Goal: Check status: Check status

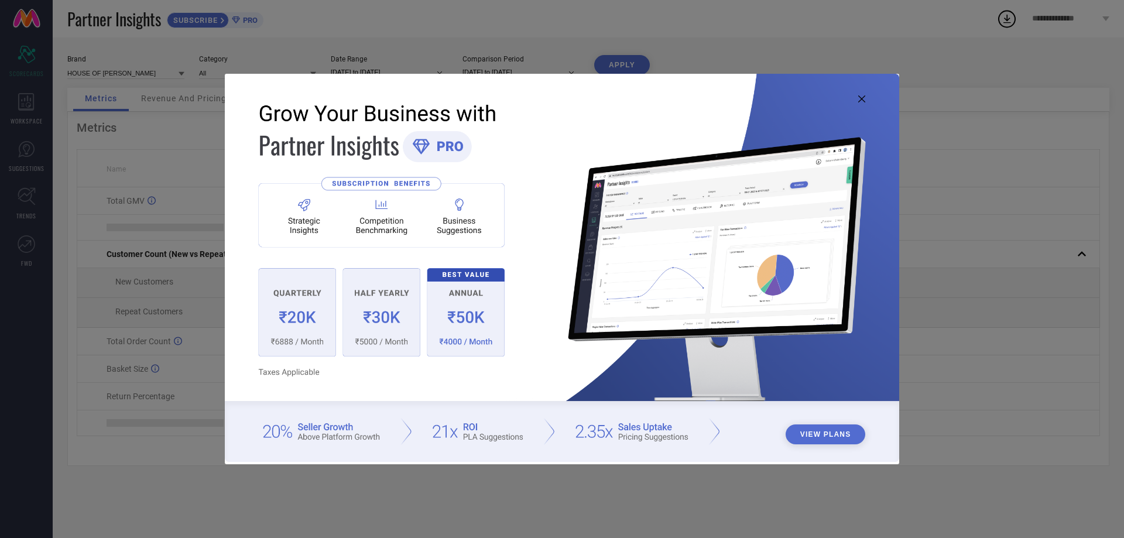
click at [863, 100] on icon at bounding box center [861, 98] width 7 height 7
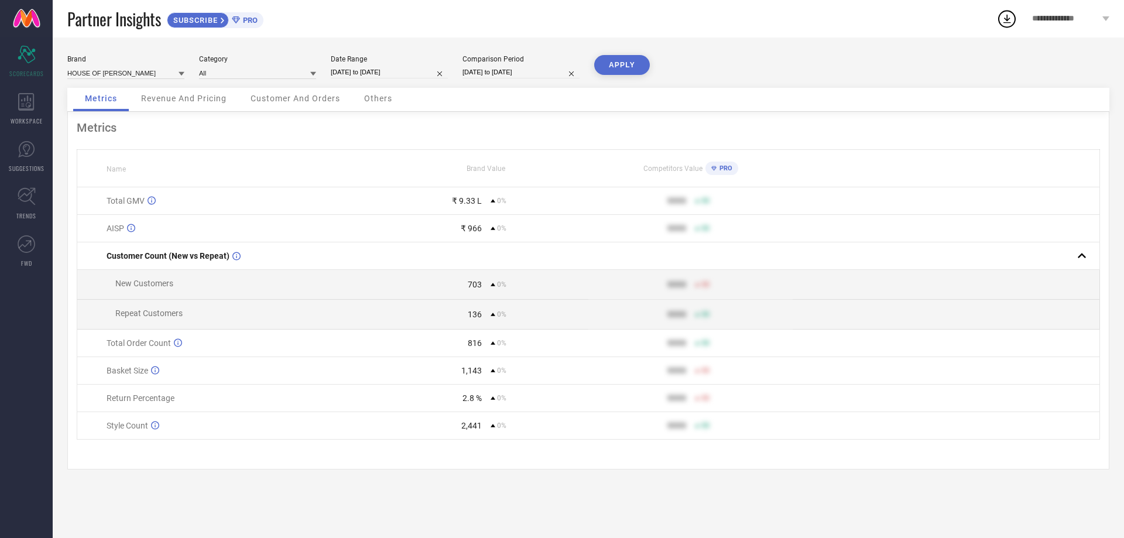
select select "7"
select select "2025"
select select "8"
select select "2025"
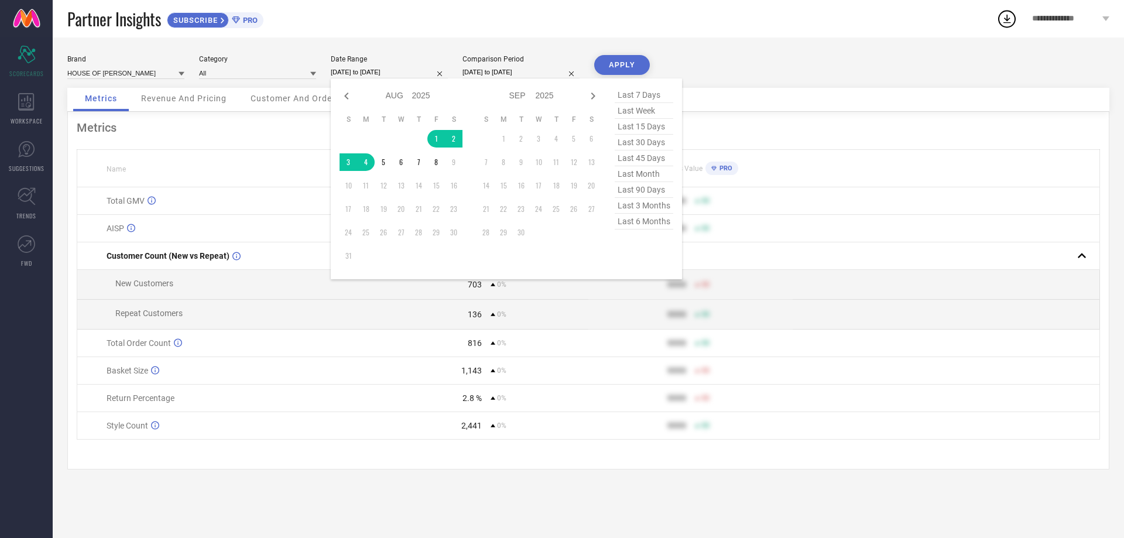
click at [389, 72] on input "01-08-2025 to 04-08-2025" at bounding box center [389, 72] width 117 height 12
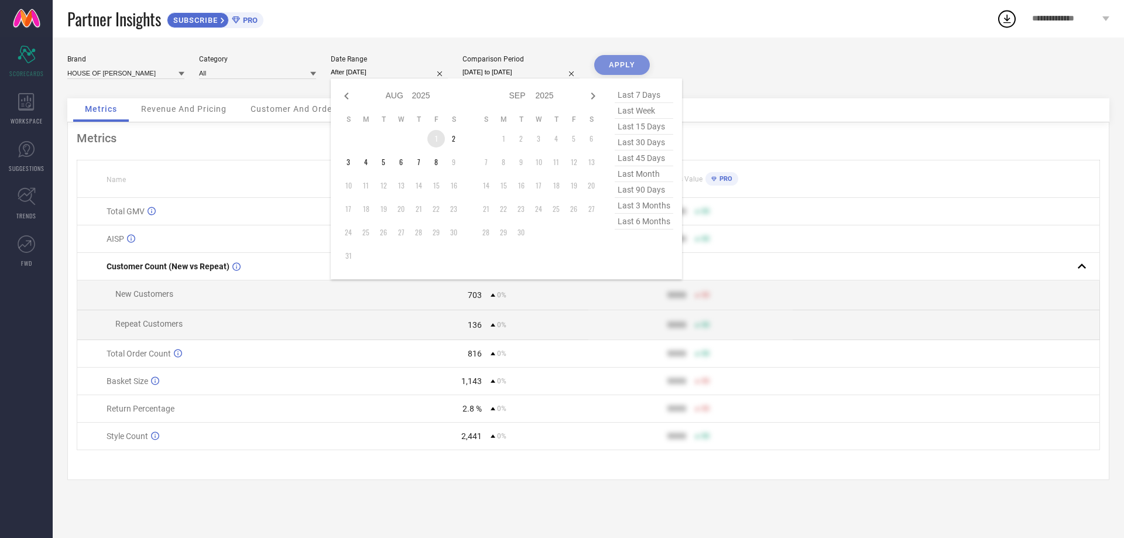
click at [440, 130] on table "S M T W T F S 1 2 3 4 5 6 7 8 9 10 11 12 13 14 15 16 17 18 19 20 21 22 23 24 25…" at bounding box center [401, 190] width 123 height 162
type input "[DATE] to [DATE]"
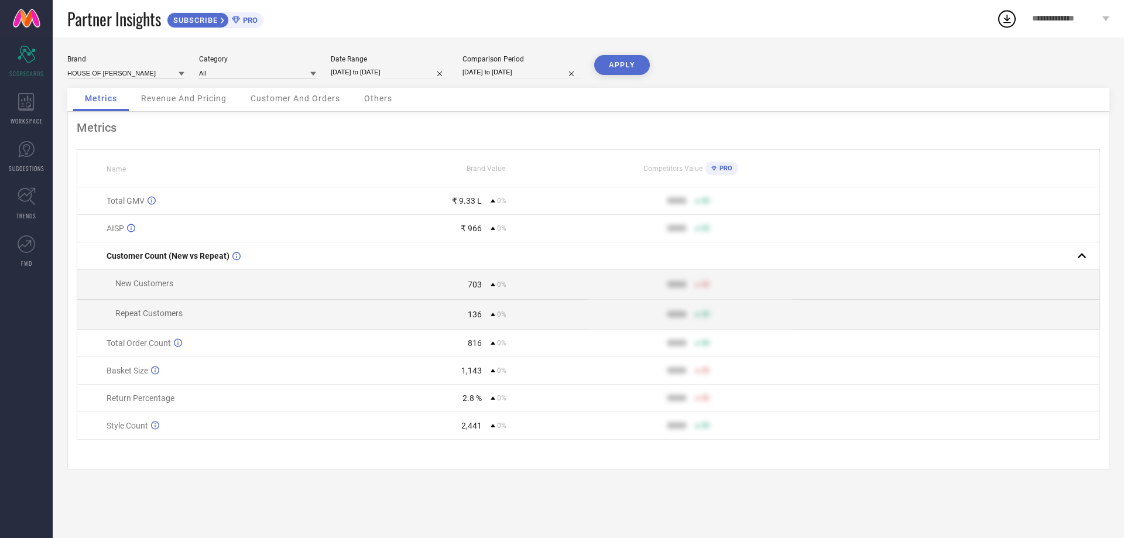
click at [488, 74] on input "01-08-2025 to 04-08-2025" at bounding box center [520, 72] width 117 height 12
select select "7"
select select "2025"
select select "8"
select select "2025"
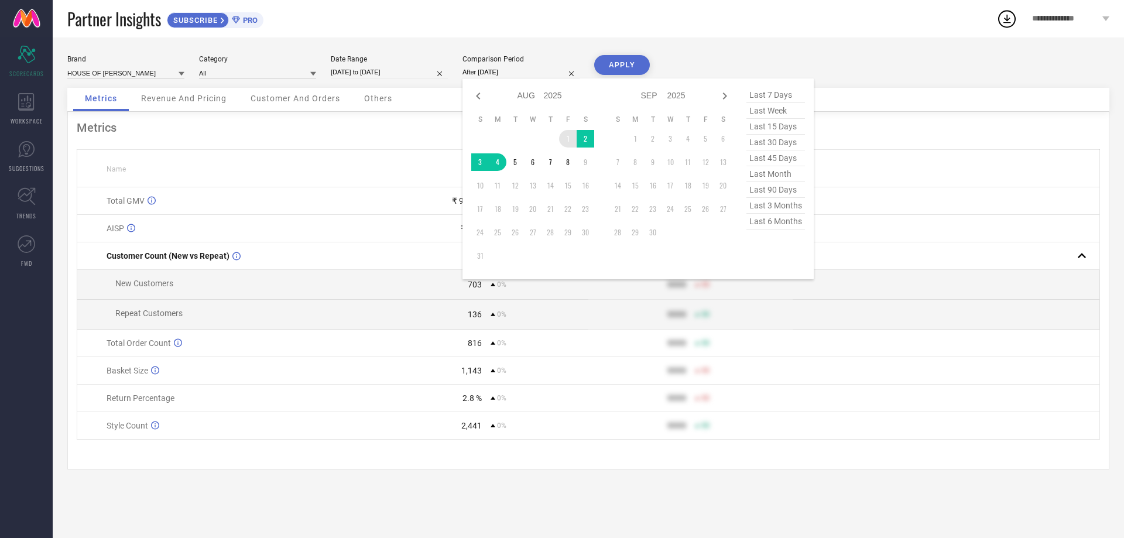
click at [569, 131] on td "1" at bounding box center [568, 139] width 18 height 18
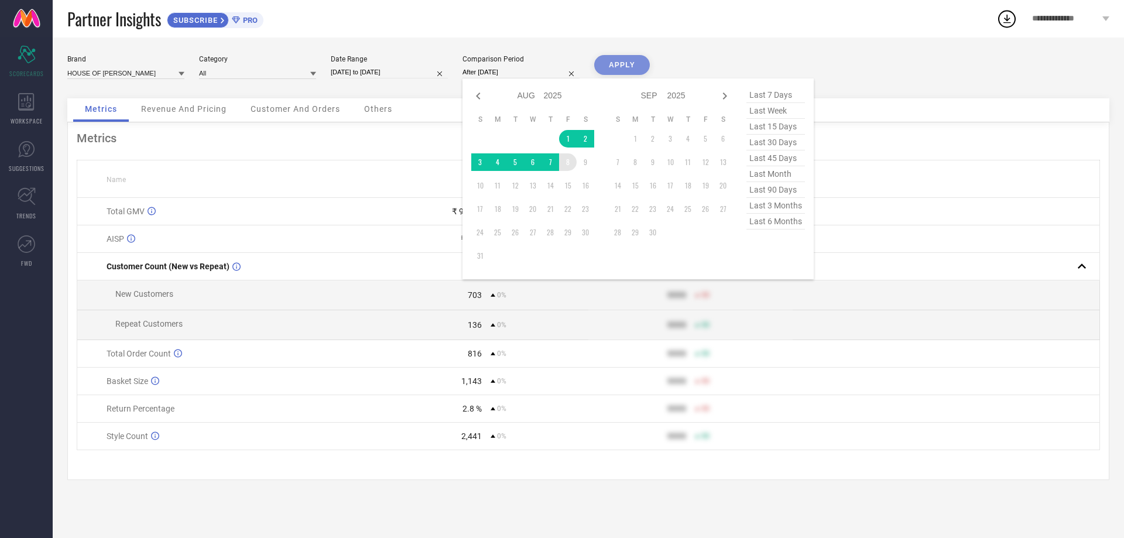
type input "[DATE] to [DATE]"
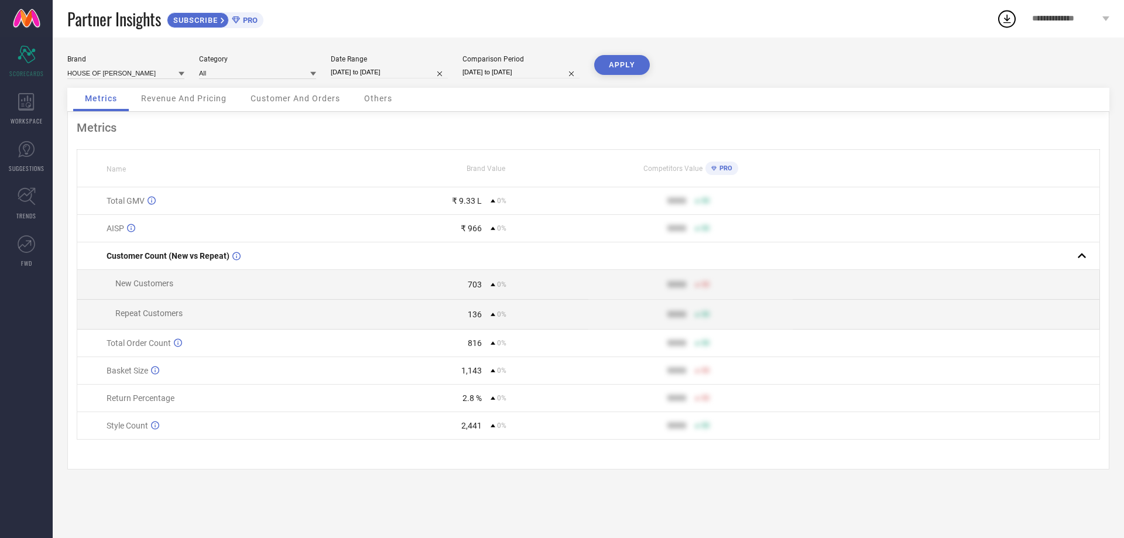
click at [624, 62] on button "APPLY" at bounding box center [622, 65] width 56 height 20
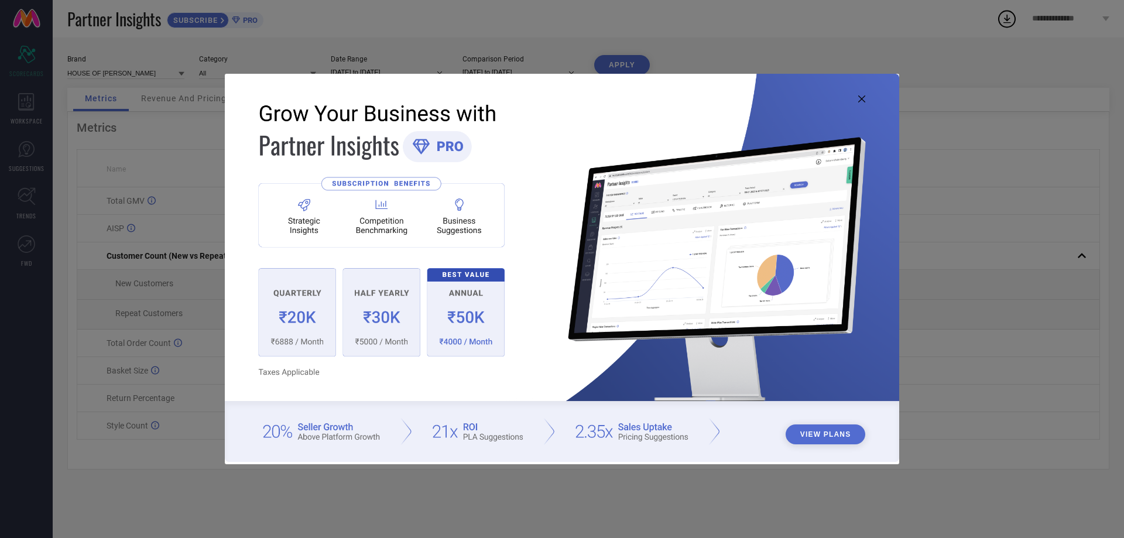
click at [861, 100] on icon at bounding box center [861, 98] width 7 height 7
